Goal: Task Accomplishment & Management: Use online tool/utility

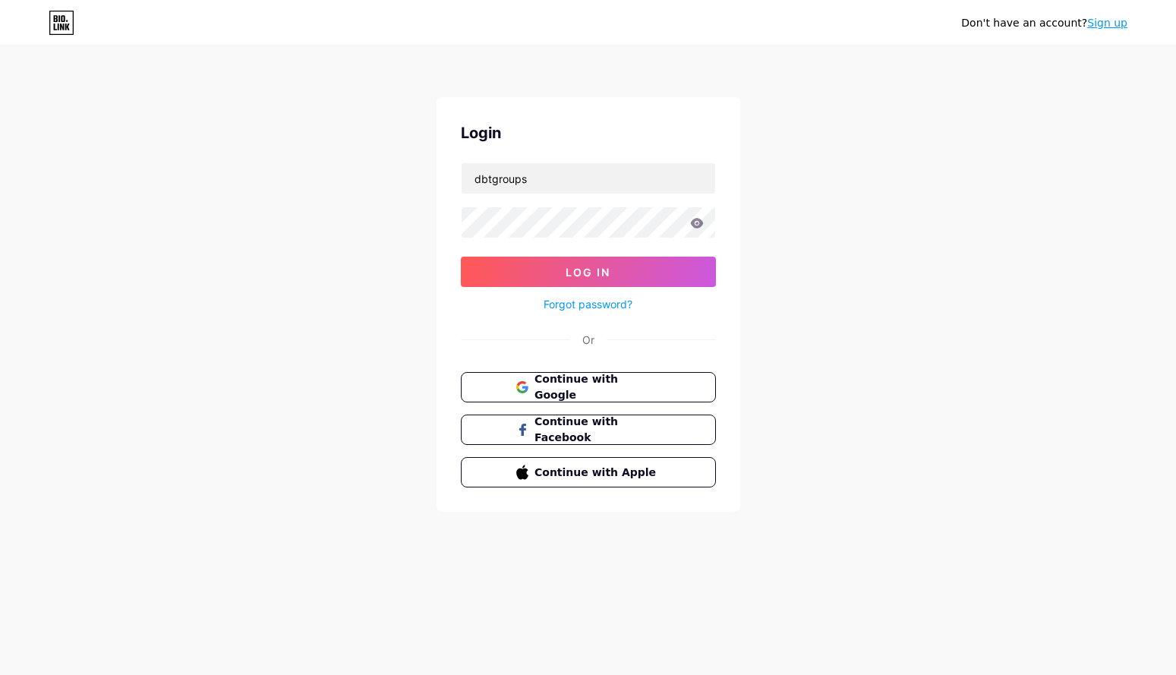
click at [610, 186] on input "dbtgroups" at bounding box center [589, 178] width 254 height 30
click at [590, 271] on span "Log In" at bounding box center [588, 272] width 45 height 13
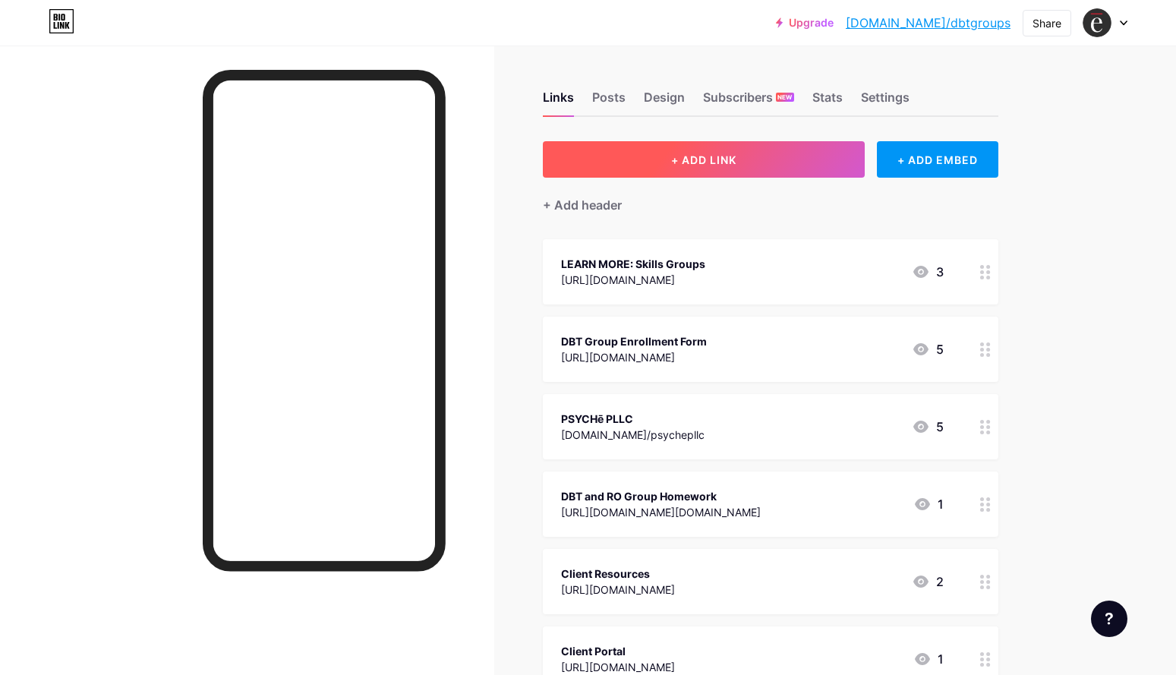
click at [730, 163] on span "+ ADD LINK" at bounding box center [703, 159] width 65 height 13
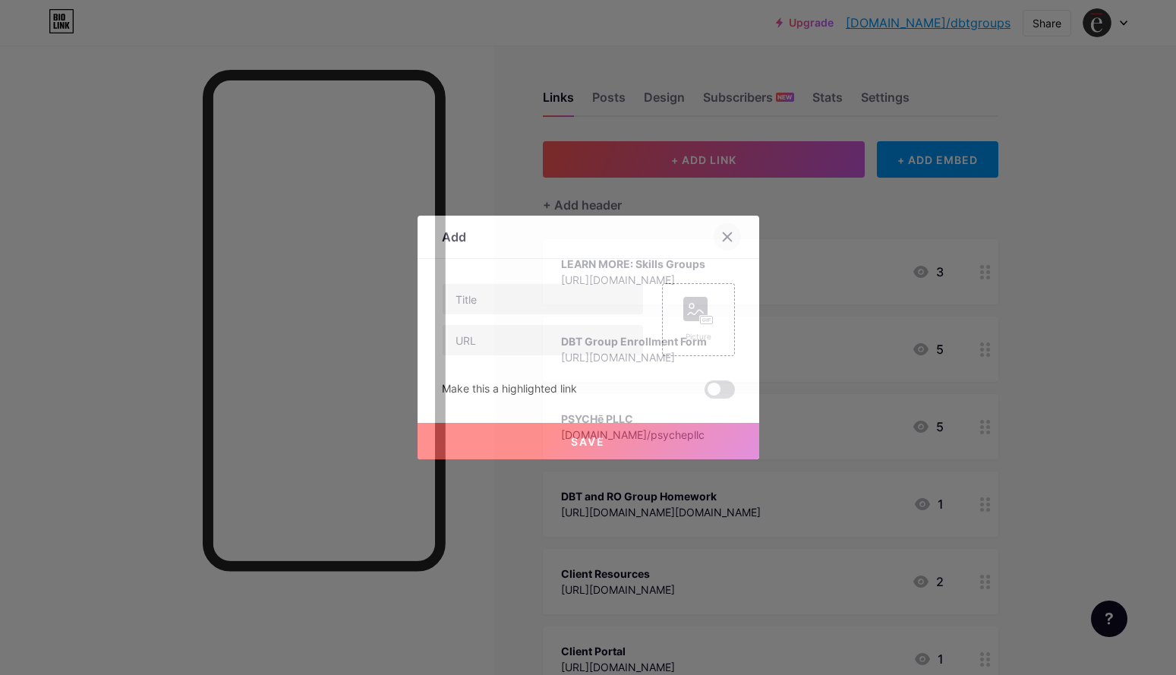
click at [720, 235] on div at bounding box center [727, 236] width 27 height 27
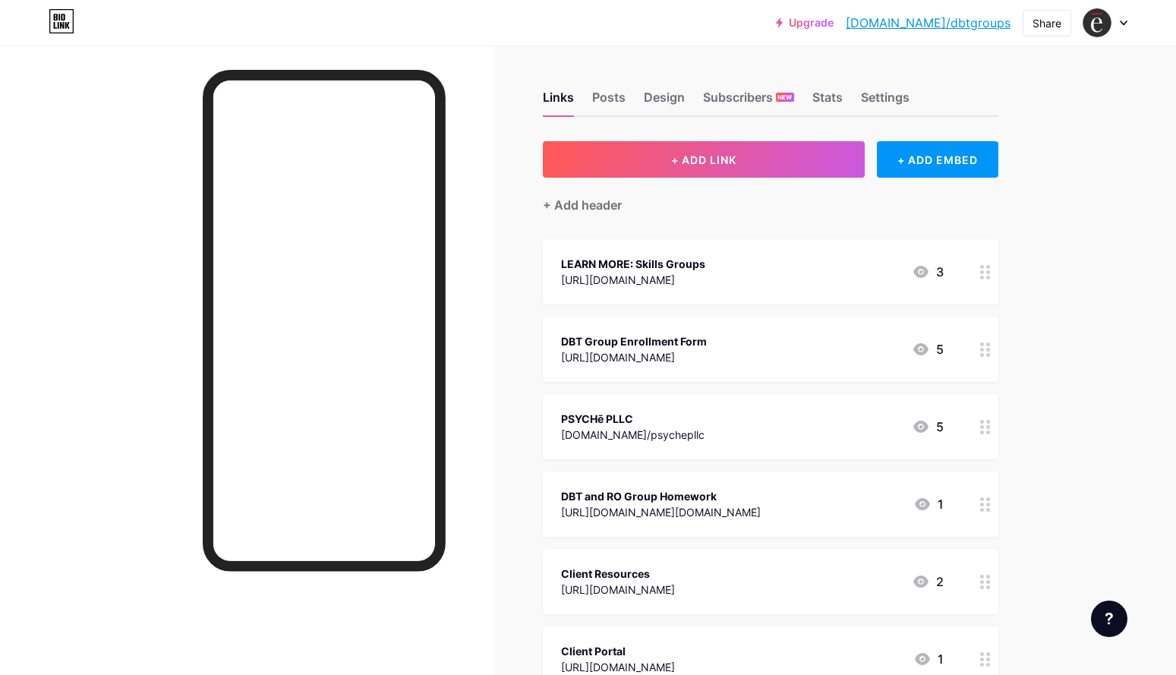
click at [674, 207] on div "+ Add header" at bounding box center [771, 196] width 456 height 37
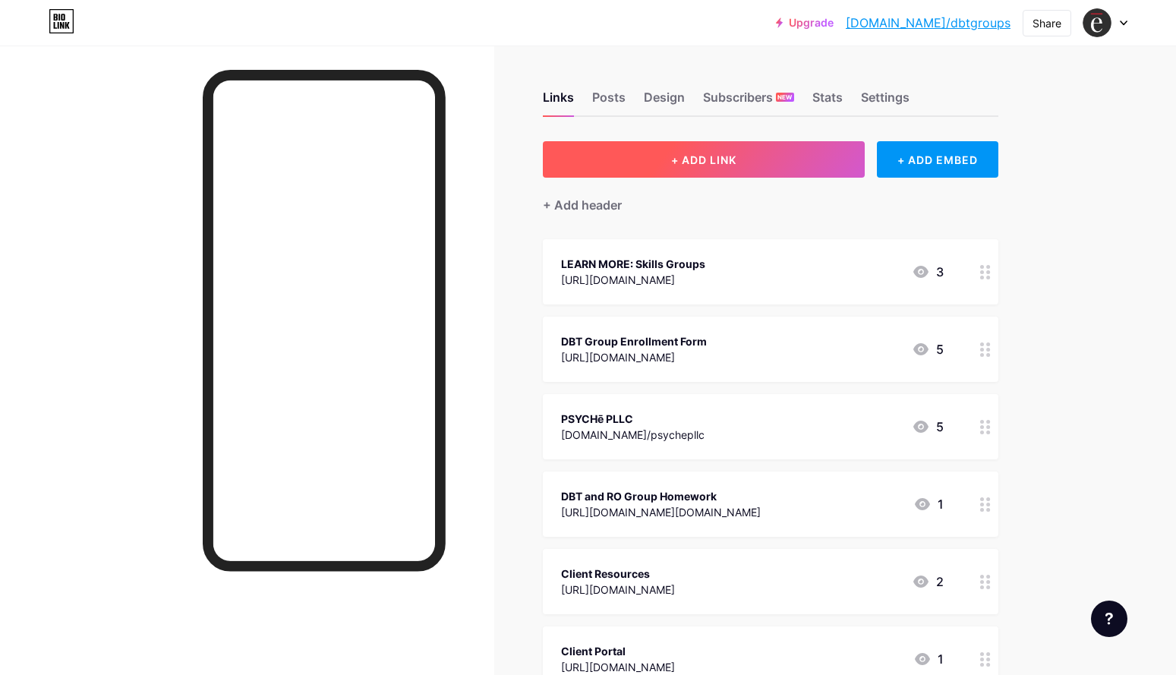
click at [654, 167] on button "+ ADD LINK" at bounding box center [704, 159] width 323 height 36
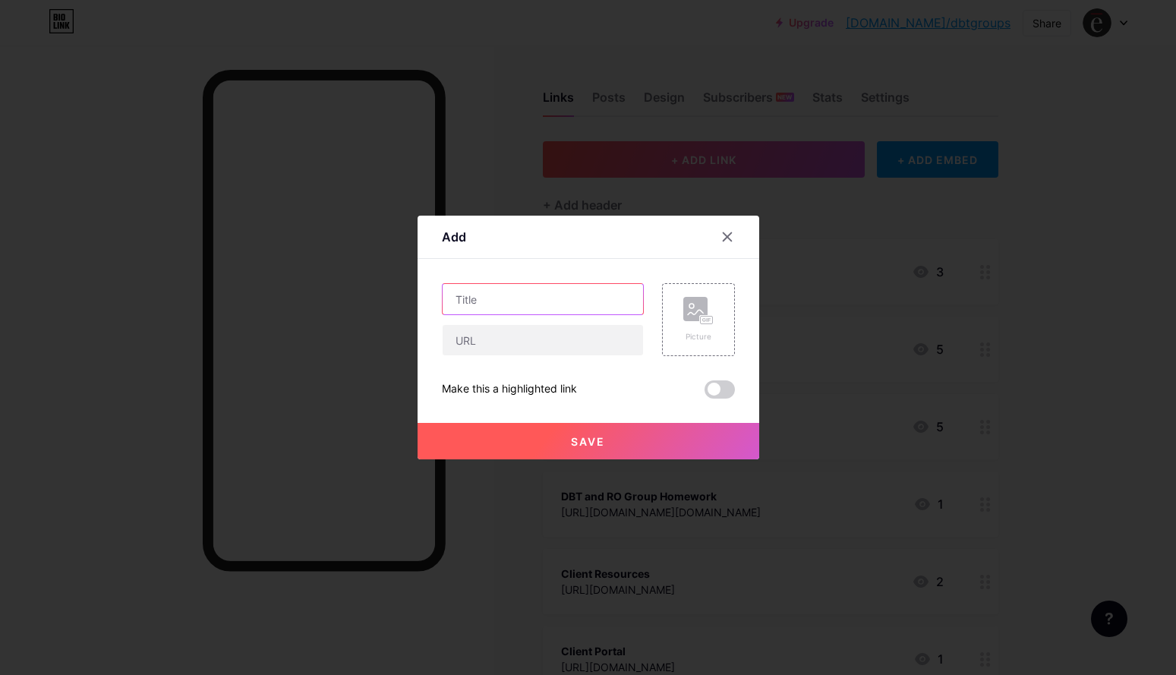
click at [541, 302] on input "text" at bounding box center [543, 299] width 200 height 30
click at [457, 300] on input "Advanced DBT Skills Group" at bounding box center [543, 299] width 200 height 30
type input "*NEW* Advanced DBT Skills Group"
click at [474, 337] on input "text" at bounding box center [543, 340] width 200 height 30
paste input "[URL][DOMAIN_NAME]"
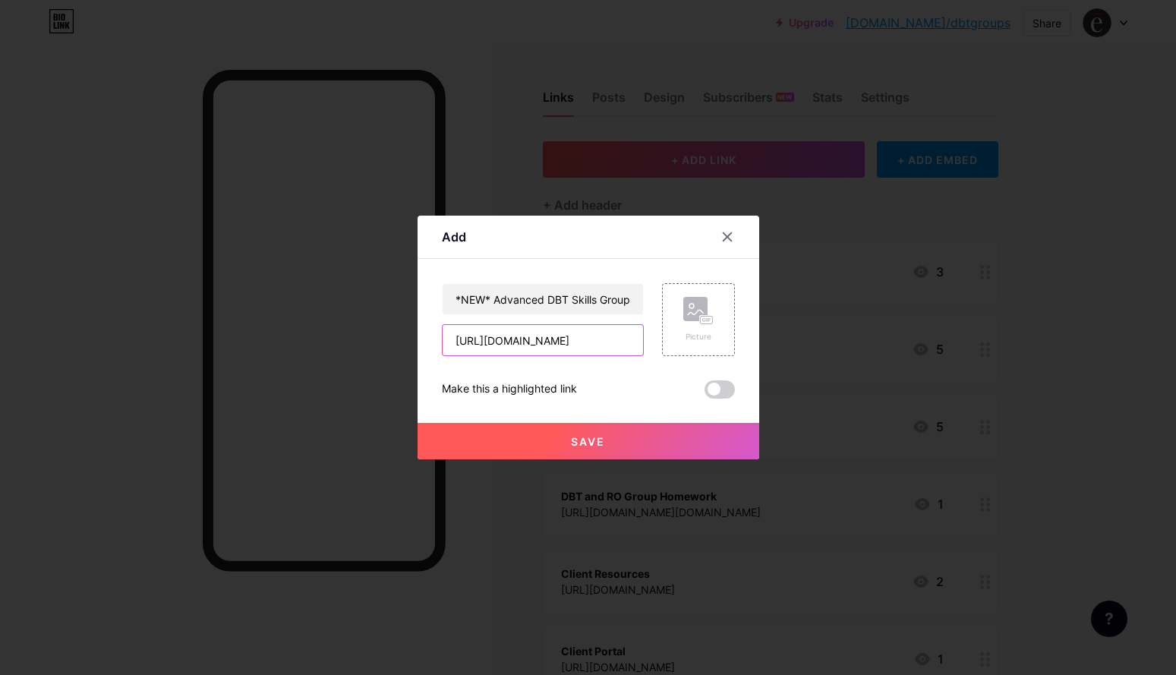
type input "[URL][DOMAIN_NAME]"
click at [718, 384] on span at bounding box center [720, 389] width 30 height 18
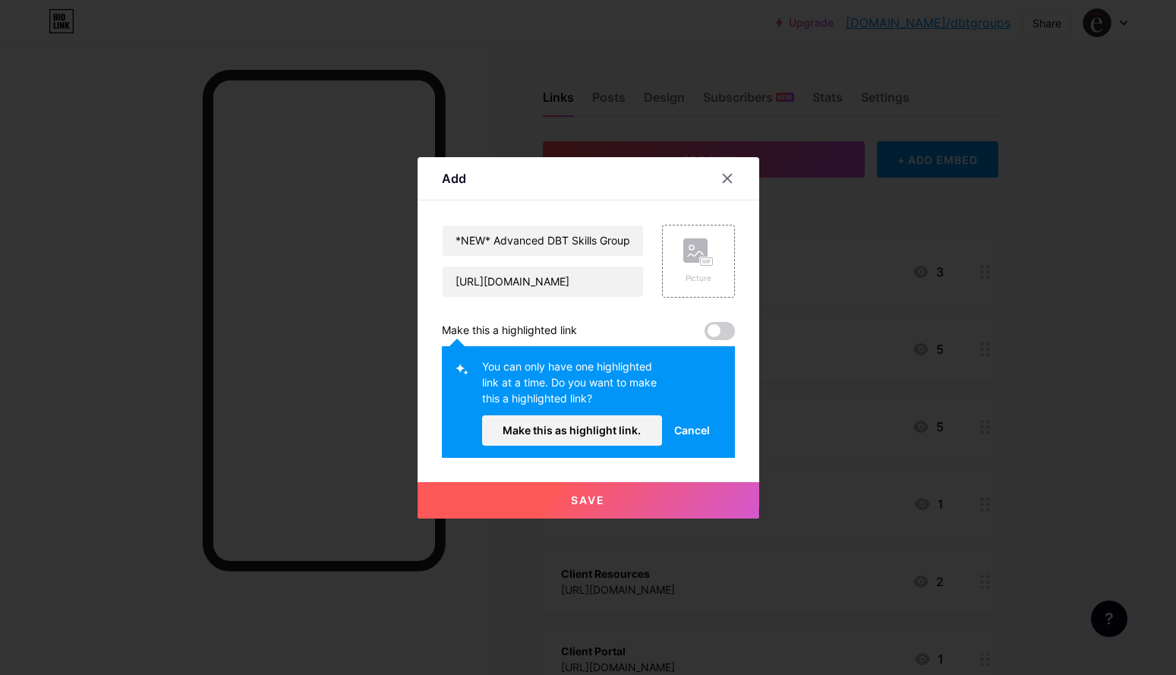
click at [692, 426] on span "Cancel" at bounding box center [692, 430] width 36 height 16
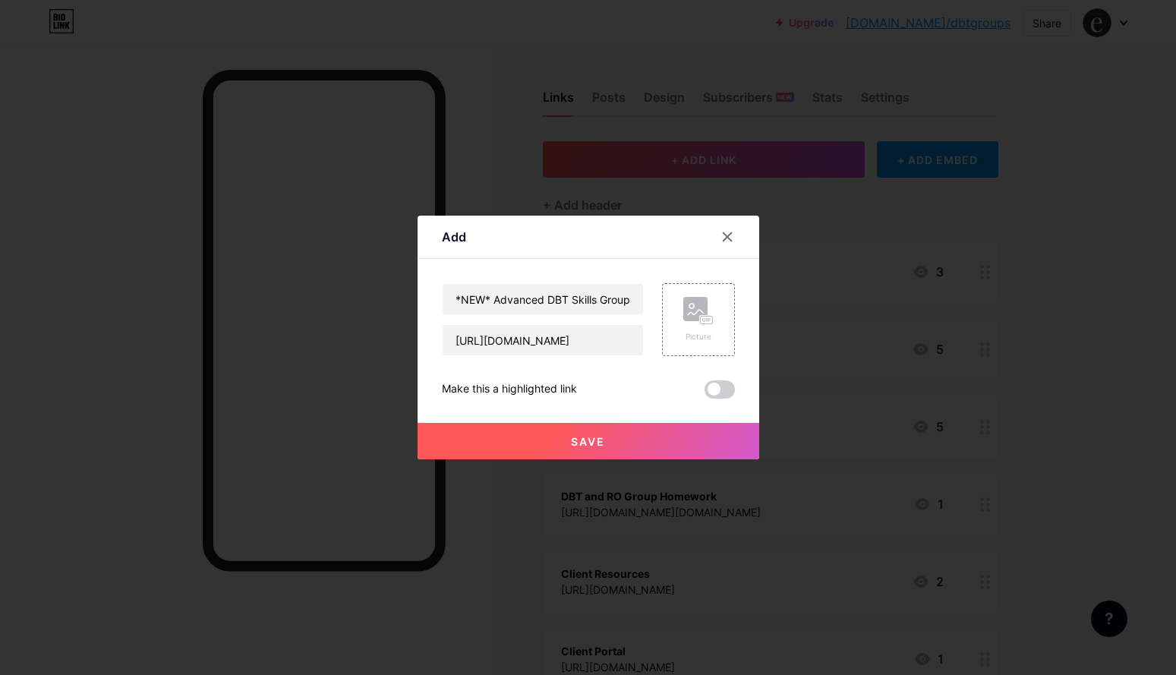
click at [585, 442] on span "Save" at bounding box center [588, 441] width 34 height 13
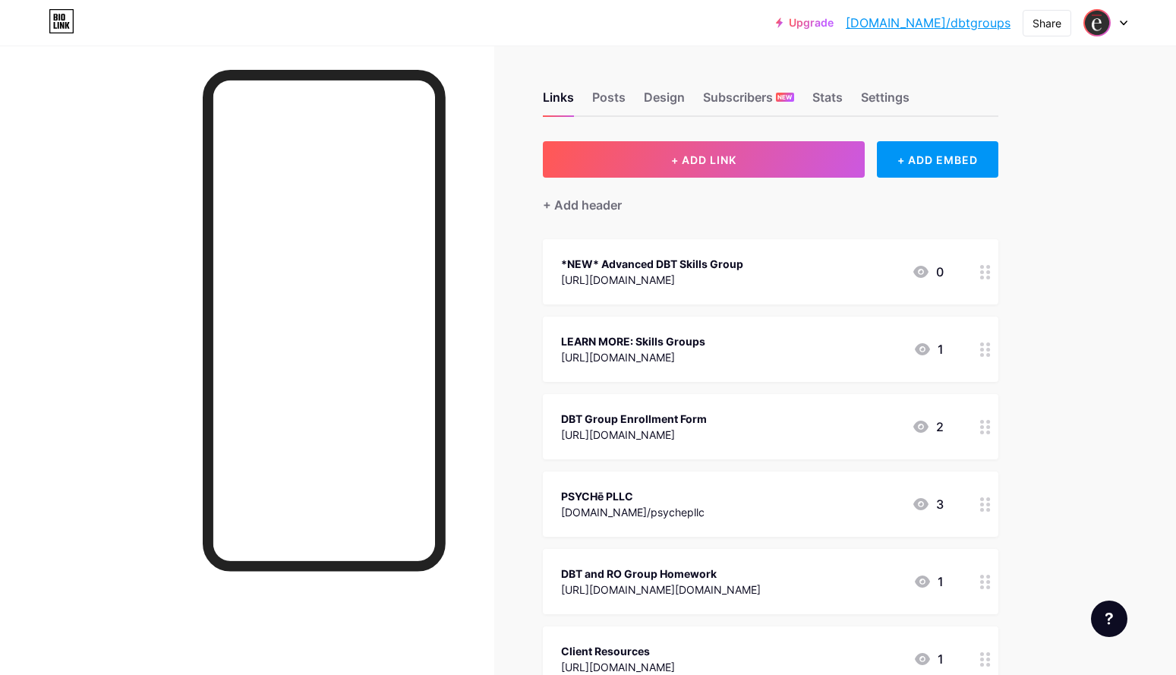
click at [1102, 30] on img at bounding box center [1097, 23] width 24 height 24
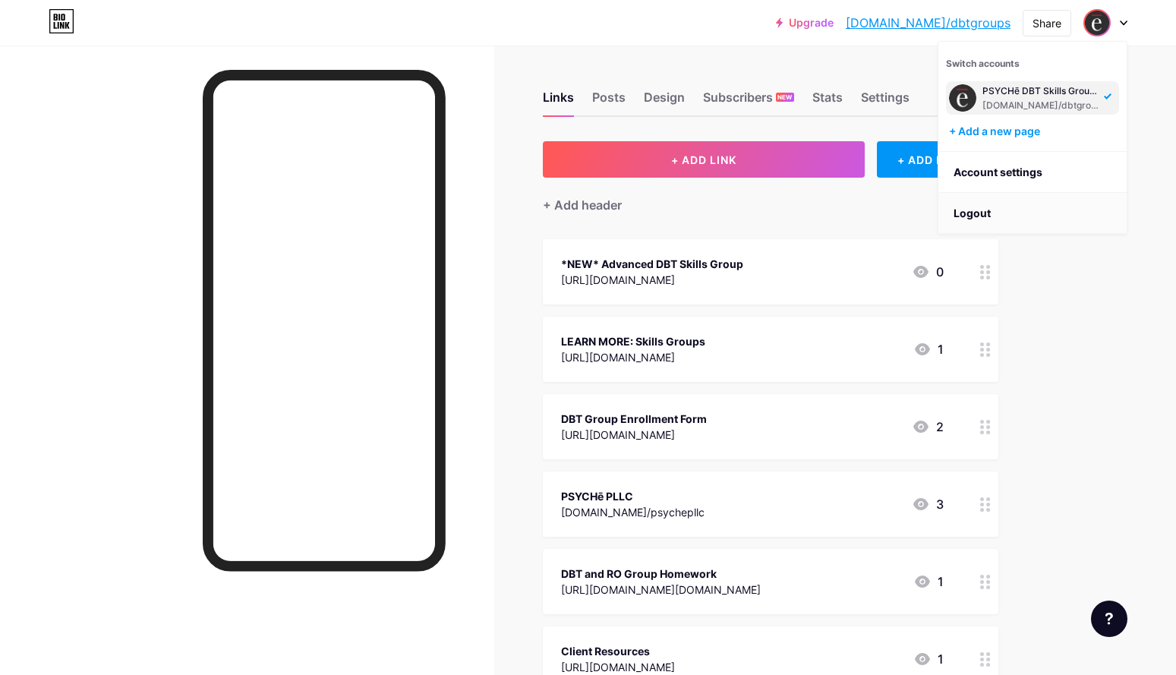
click at [1047, 210] on li "Logout" at bounding box center [1032, 213] width 188 height 41
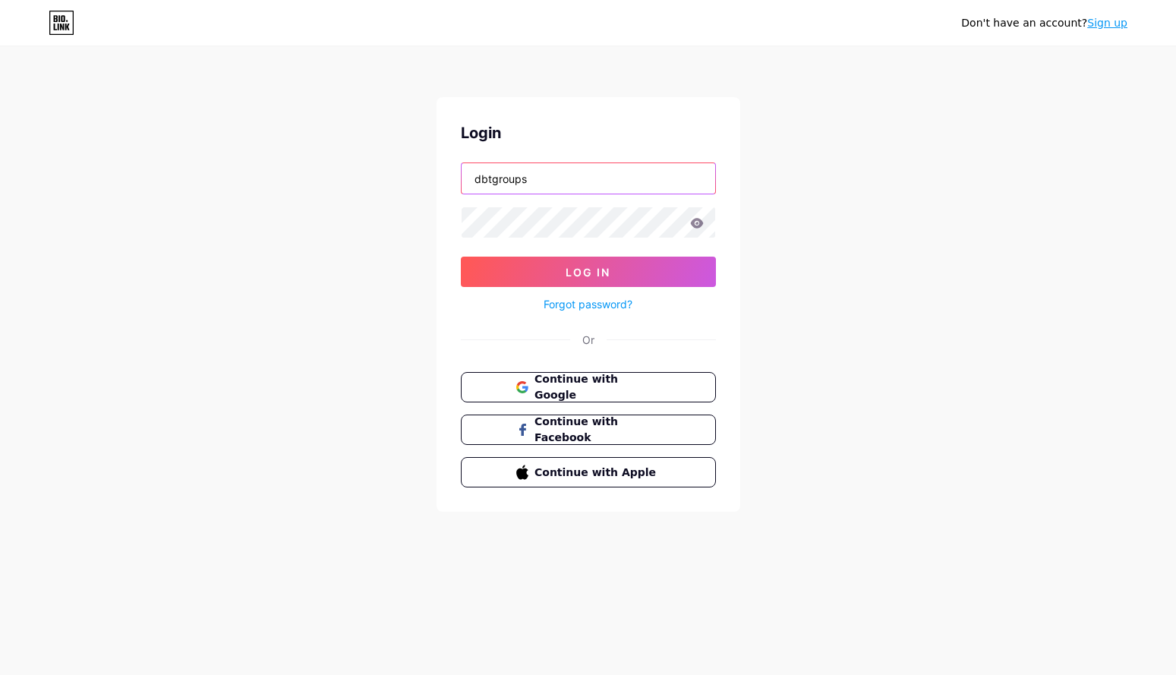
click at [523, 175] on input "dbtgroups" at bounding box center [589, 178] width 254 height 30
click at [594, 389] on span "Continue with Google" at bounding box center [597, 387] width 127 height 33
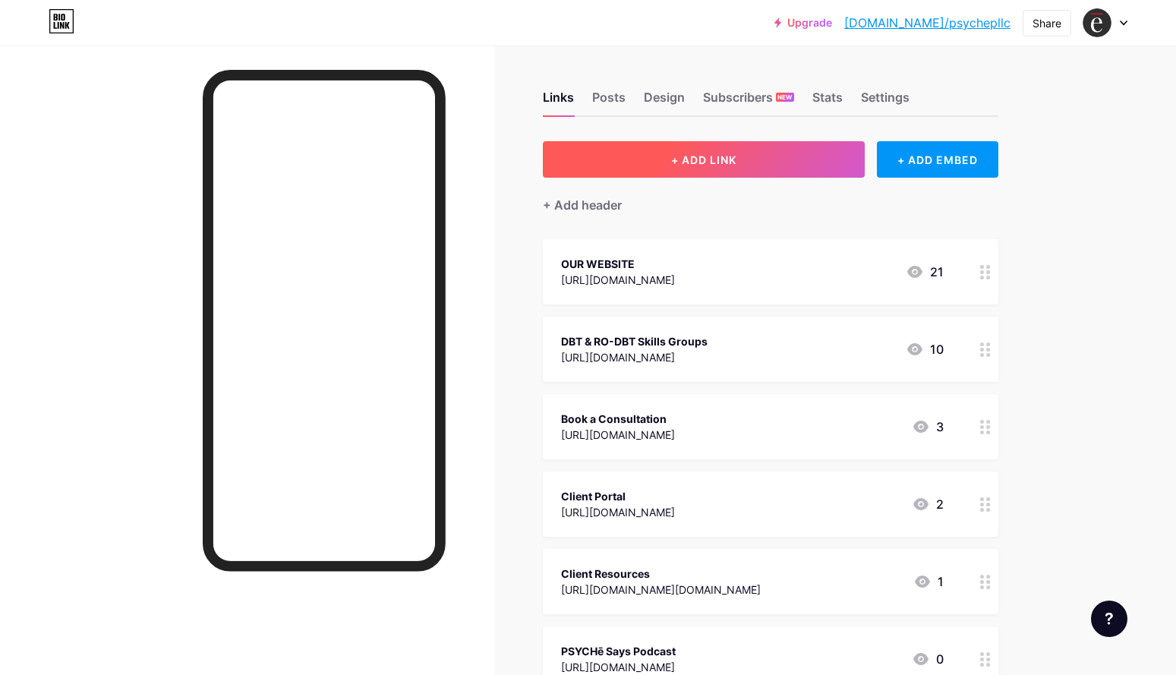
click at [642, 158] on button "+ ADD LINK" at bounding box center [704, 159] width 323 height 36
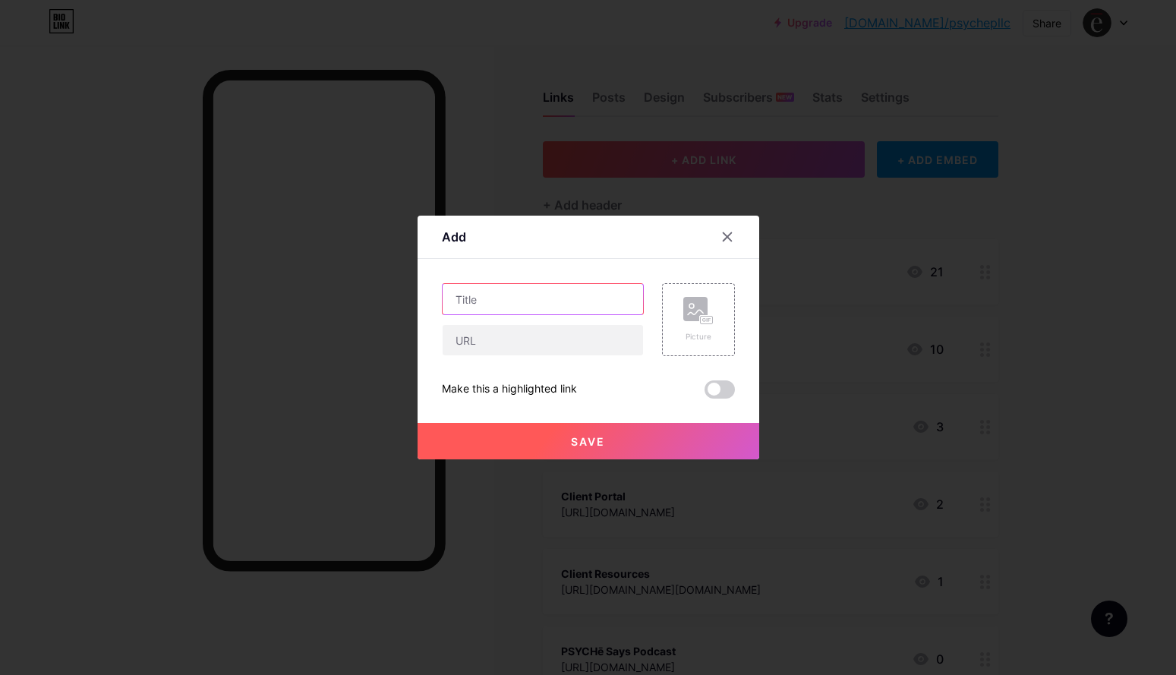
click at [532, 303] on input "text" at bounding box center [543, 299] width 200 height 30
type input "*NEW* Advanced DBT Skills Group"
click at [562, 331] on input "text" at bounding box center [543, 340] width 200 height 30
paste input "[URL][DOMAIN_NAME]"
type input "[URL][DOMAIN_NAME]"
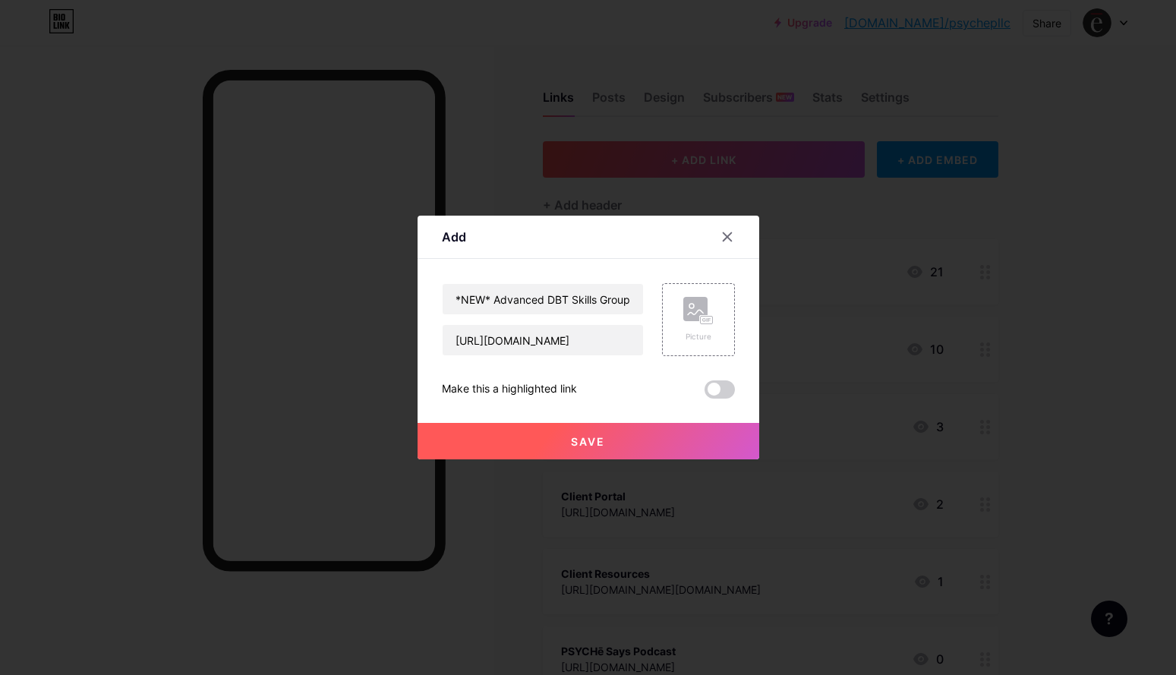
click at [544, 423] on button "Save" at bounding box center [589, 441] width 342 height 36
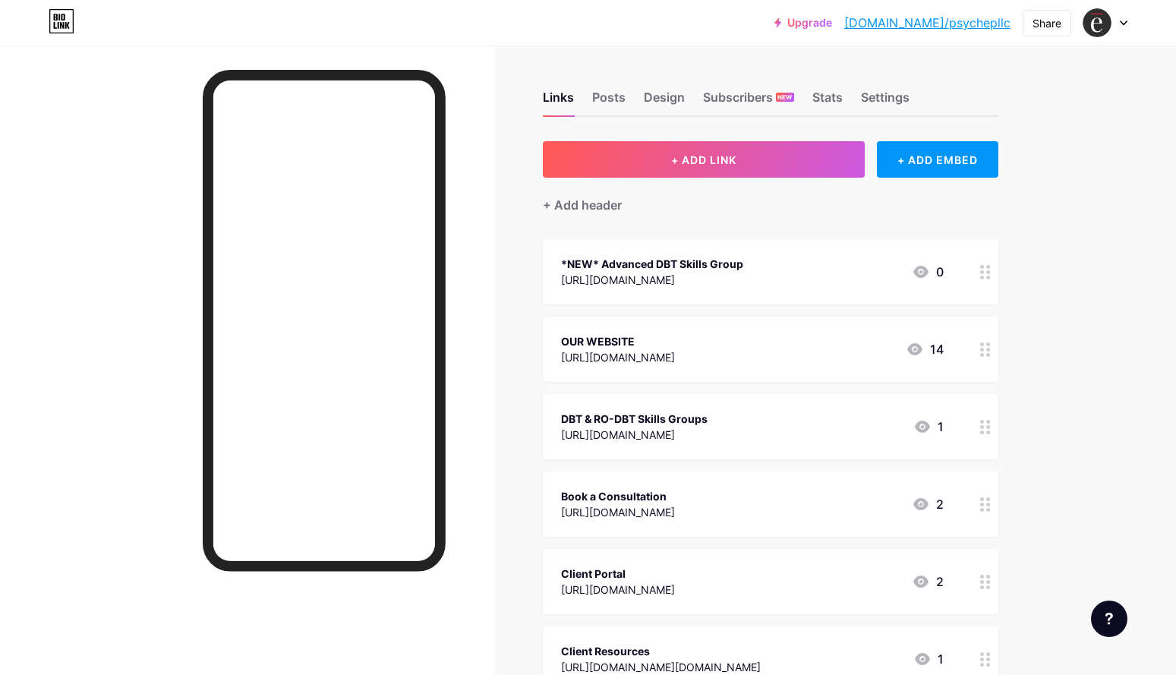
click at [497, 193] on div "Links Posts Design Subscribers NEW Stats Settings + ADD LINK + ADD EMBED + Add …" at bounding box center [531, 610] width 1062 height 1128
